Goal: Task Accomplishment & Management: Use online tool/utility

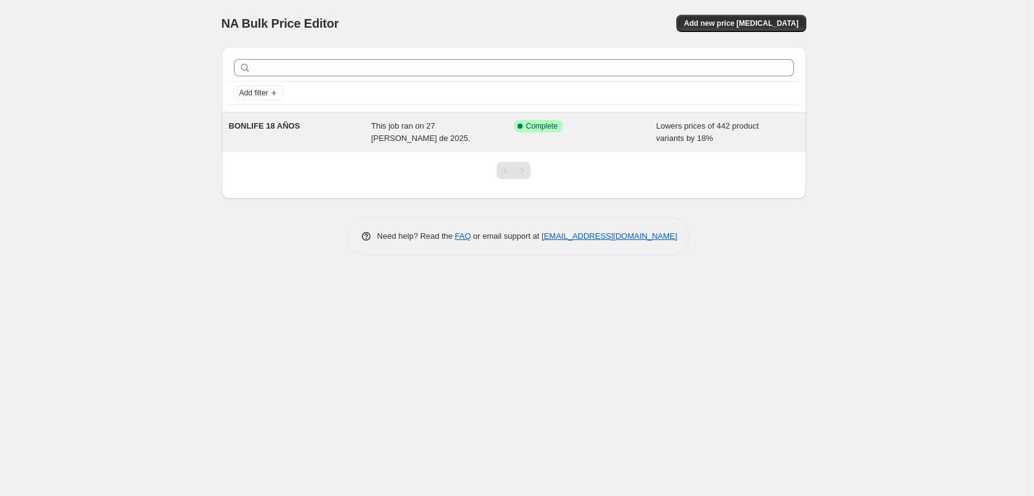
click at [401, 145] on div "BONLIFE 18 AÑOS This job ran on 27 [PERSON_NAME] de 2025. Success Complete Comp…" at bounding box center [514, 132] width 585 height 39
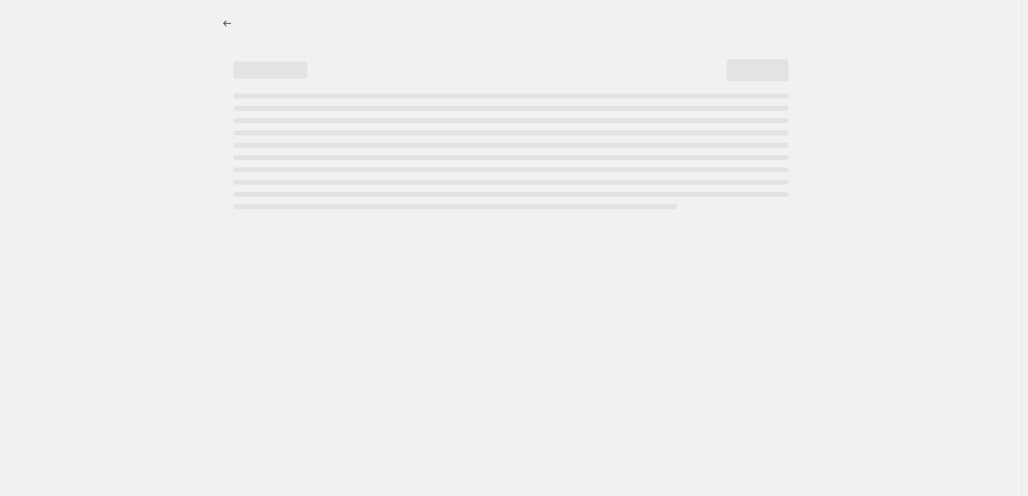
select select "percentage"
select select "collection"
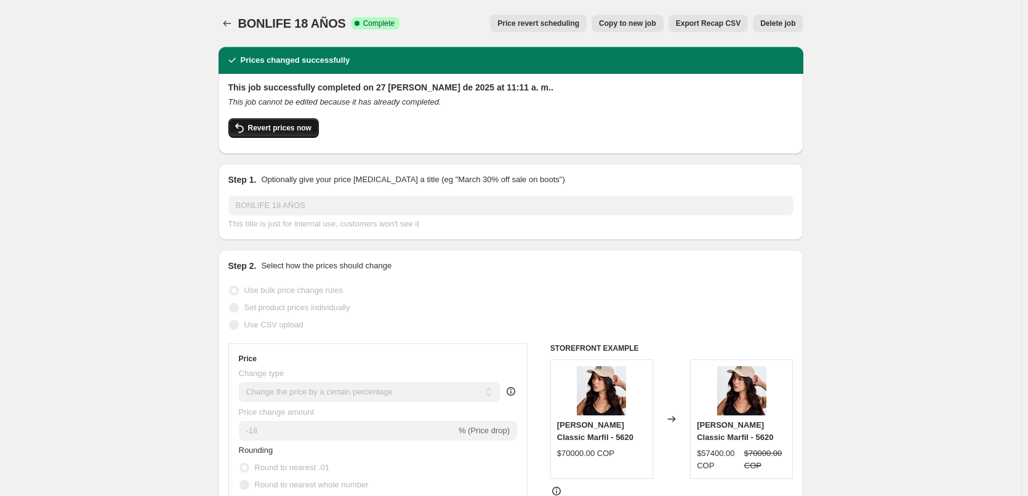
click at [292, 130] on span "Revert prices now" at bounding box center [279, 128] width 63 height 10
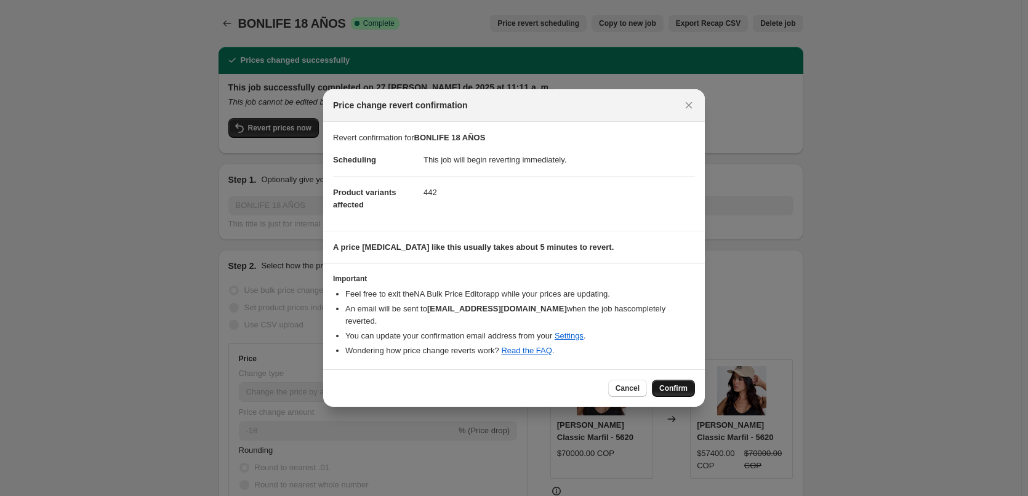
click at [668, 384] on span "Confirm" at bounding box center [673, 389] width 28 height 10
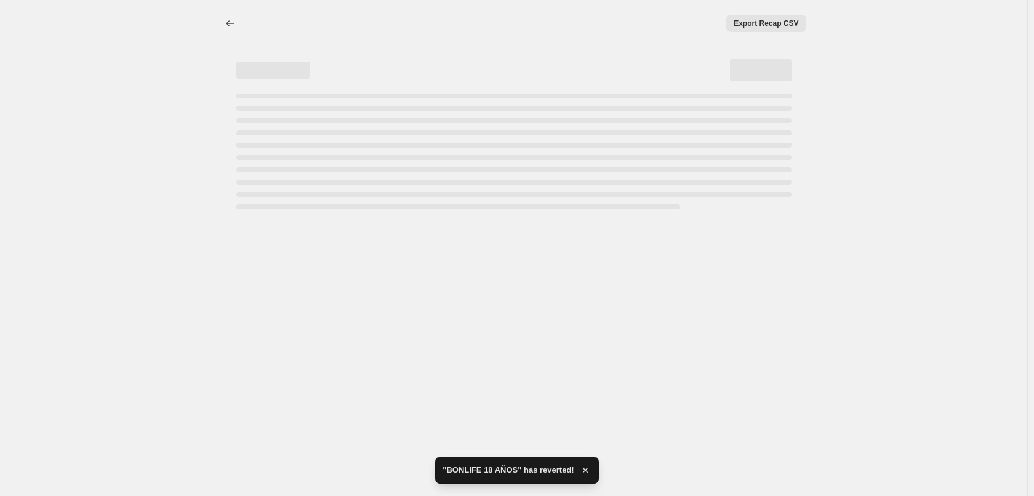
select select "percentage"
select select "collection"
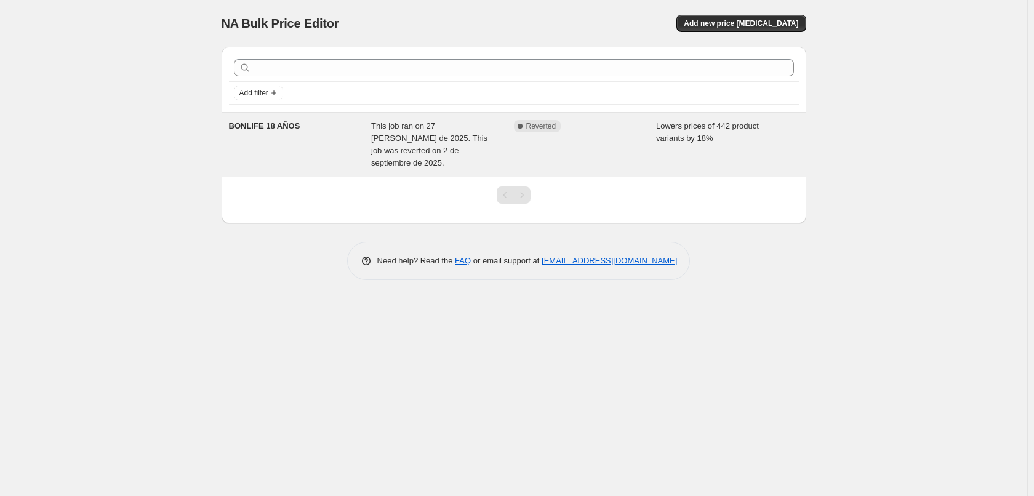
click at [309, 142] on div "BONLIFE 18 AÑOS" at bounding box center [300, 144] width 143 height 49
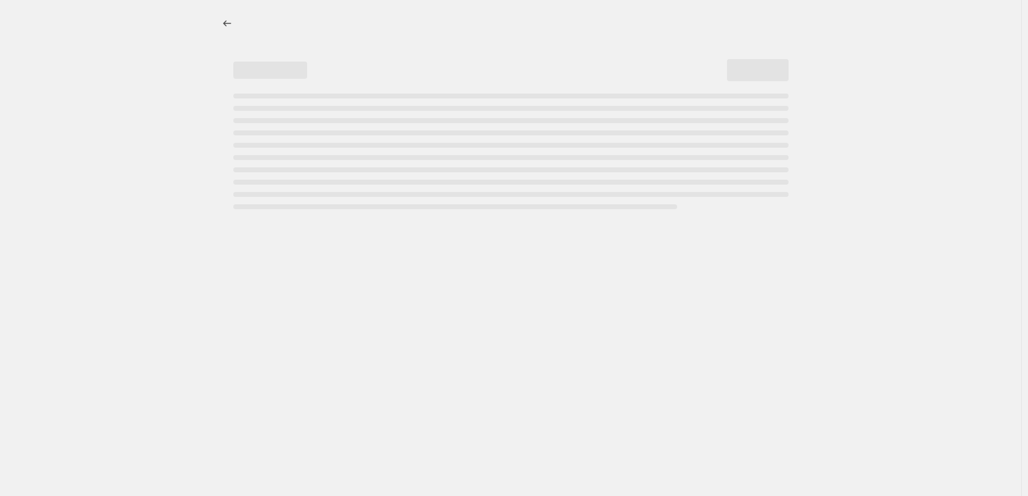
select select "percentage"
select select "collection"
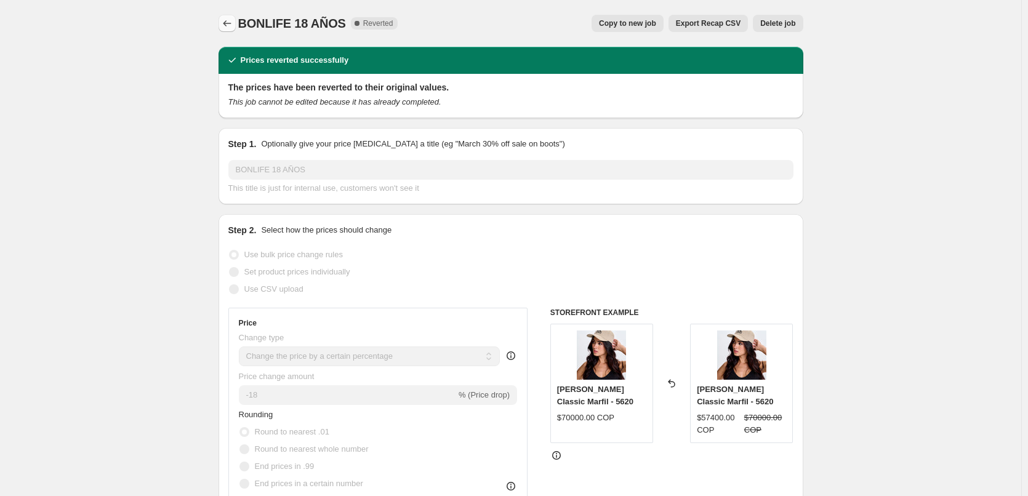
click at [229, 20] on icon "Price change jobs" at bounding box center [227, 23] width 12 height 12
